Goal: Check status: Check status

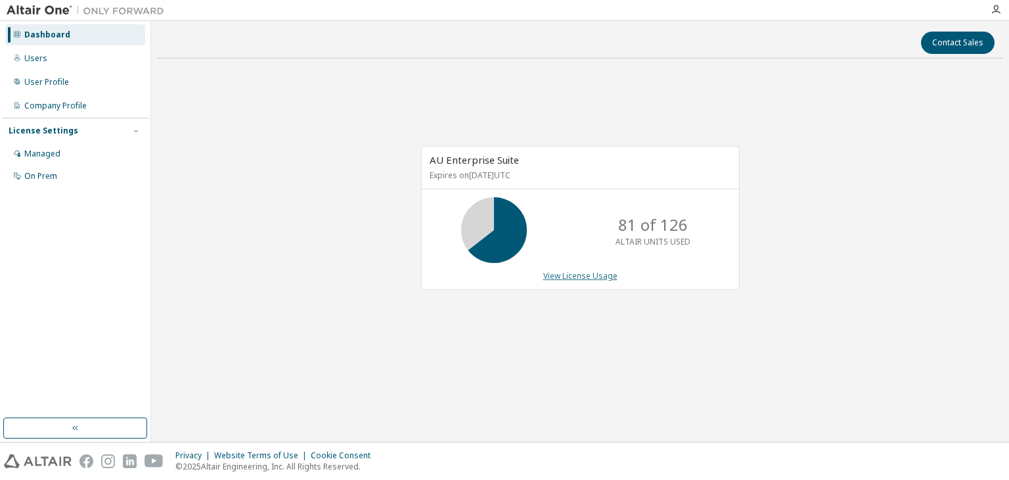
click at [586, 276] on link "View License Usage" at bounding box center [580, 275] width 74 height 11
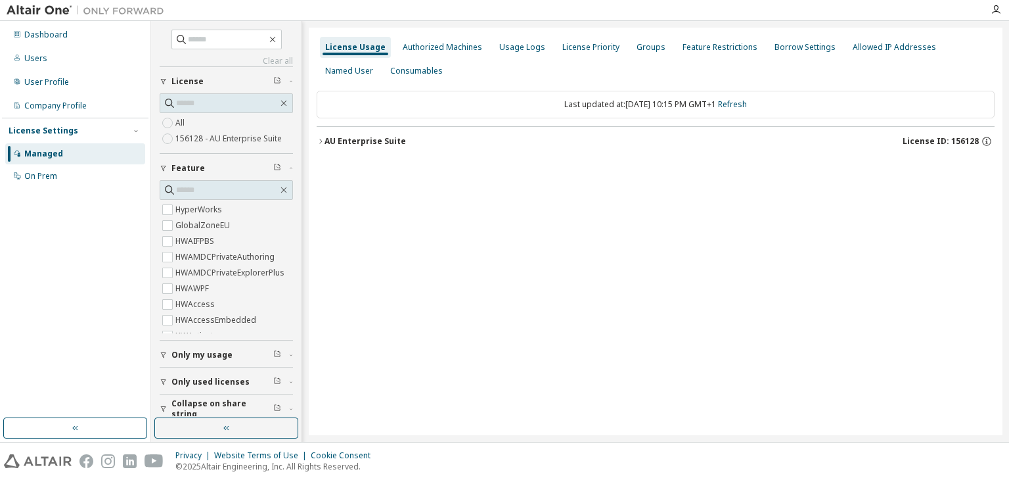
click at [365, 140] on div "AU Enterprise Suite" at bounding box center [365, 141] width 81 height 11
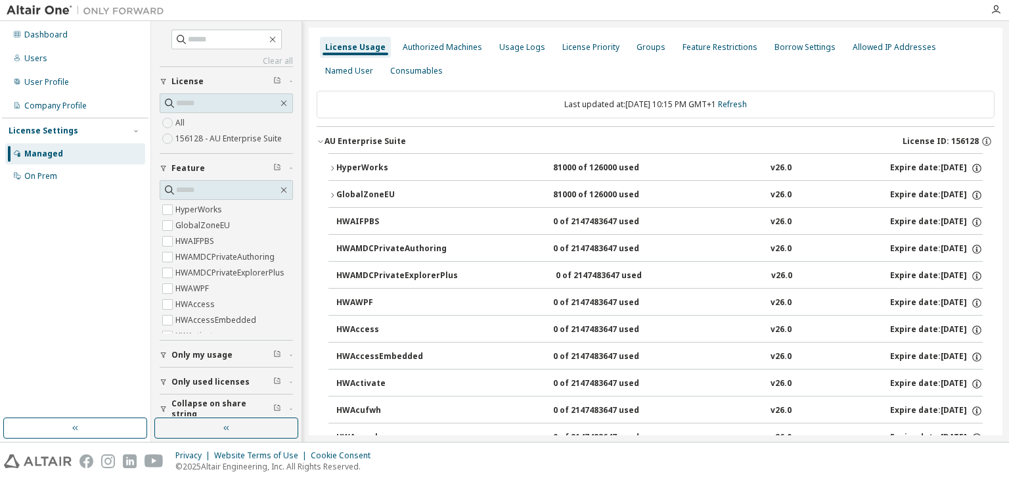
click at [334, 169] on icon "button" at bounding box center [332, 168] width 8 height 8
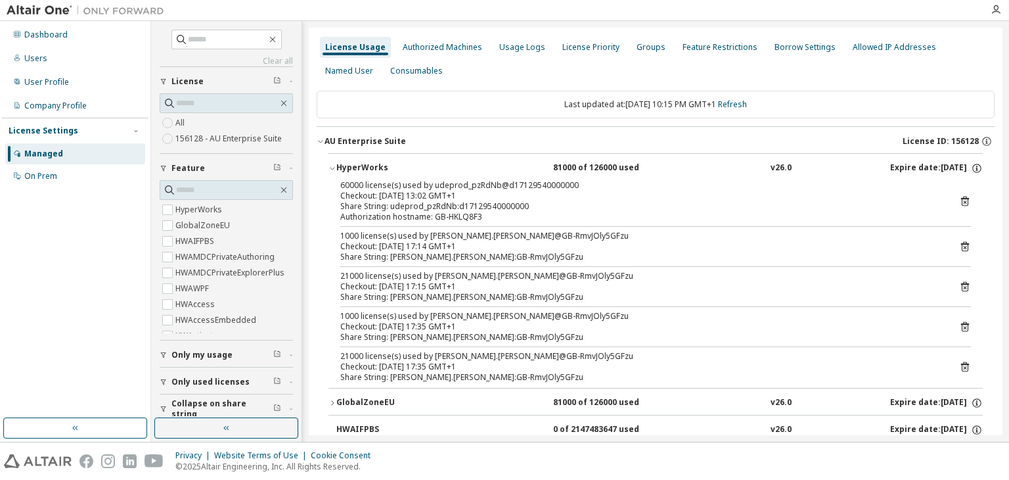
click at [338, 401] on div "GlobalZoneEU" at bounding box center [395, 403] width 118 height 12
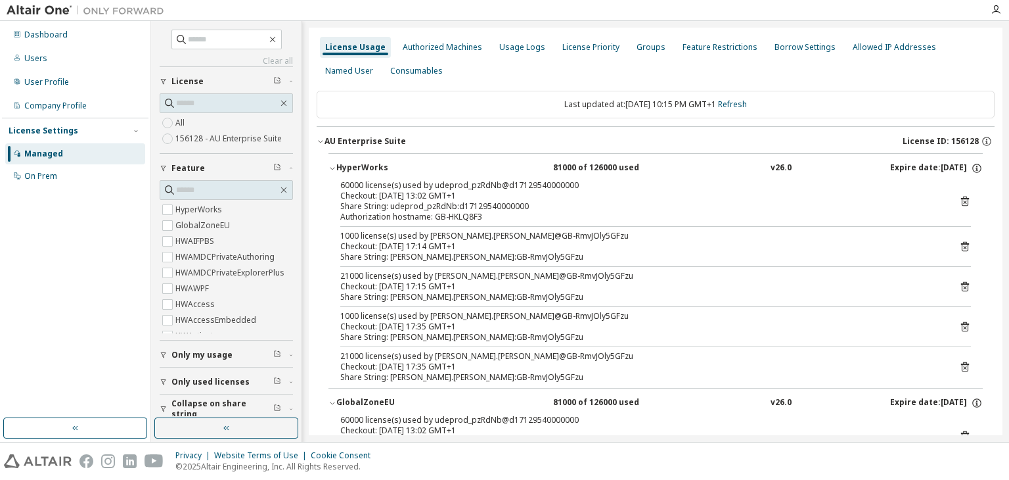
scroll to position [131, 0]
